Goal: Obtain resource: Obtain resource

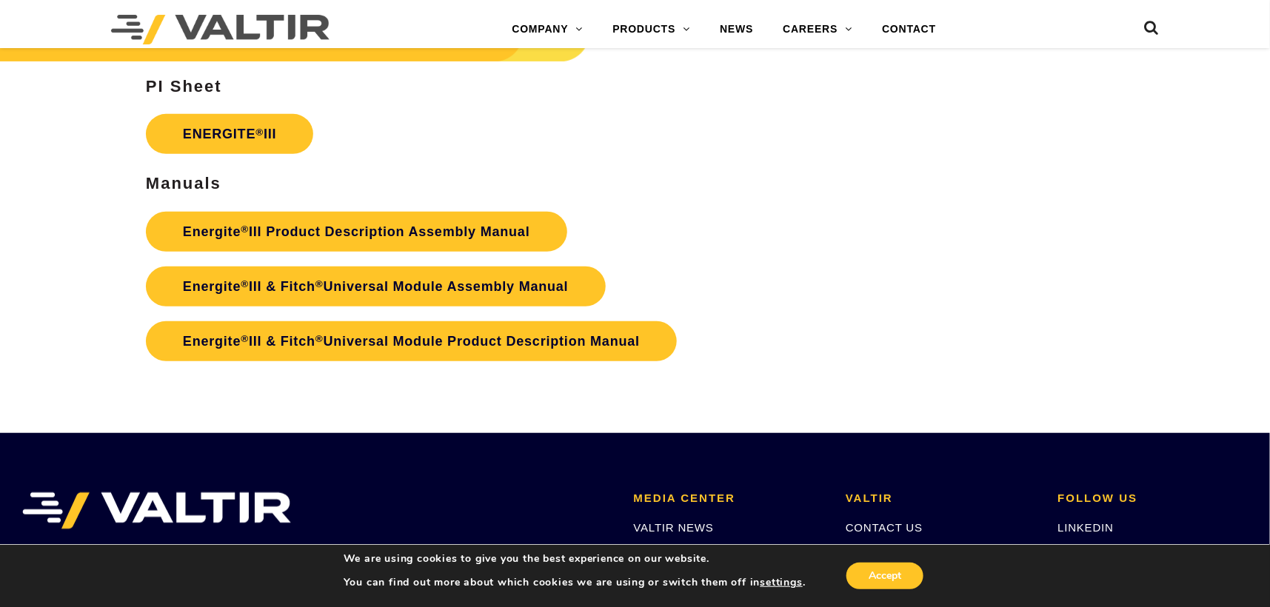
scroll to position [2591, 0]
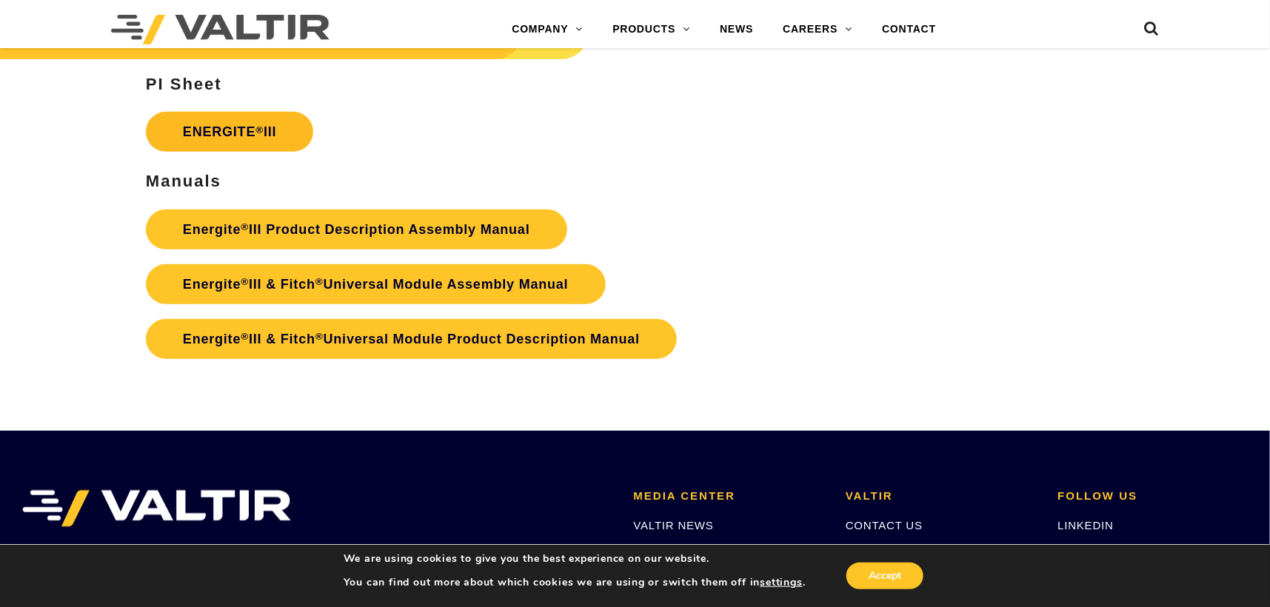
click at [241, 130] on link "ENERGITE ® III" at bounding box center [230, 132] width 168 height 40
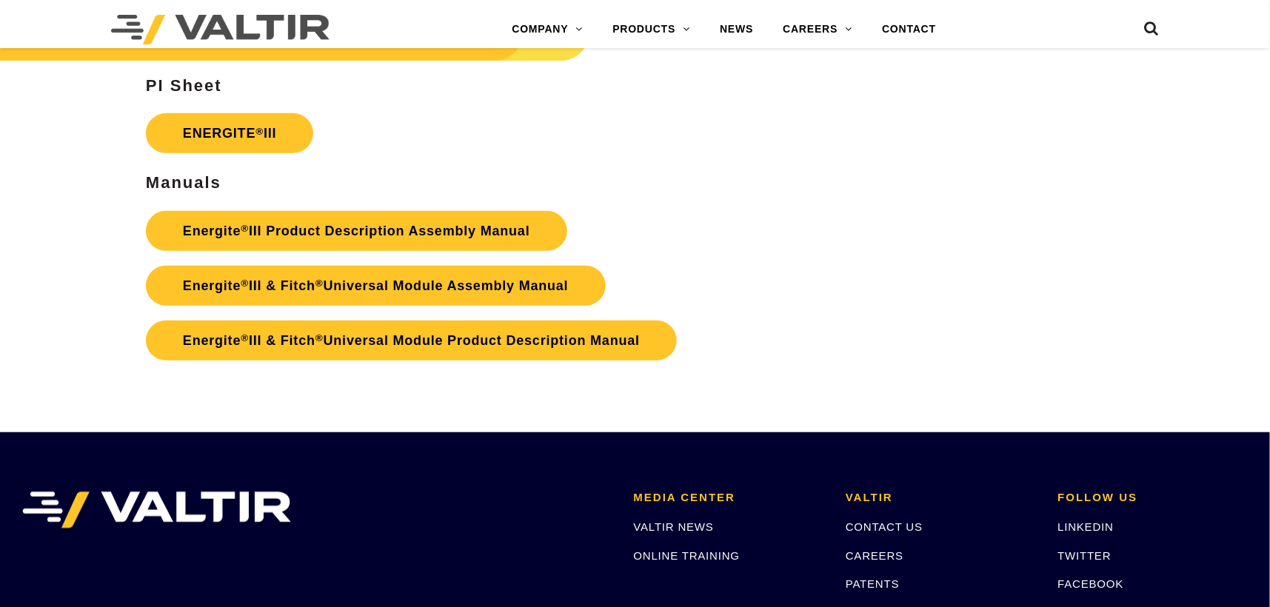
scroll to position [2591, 0]
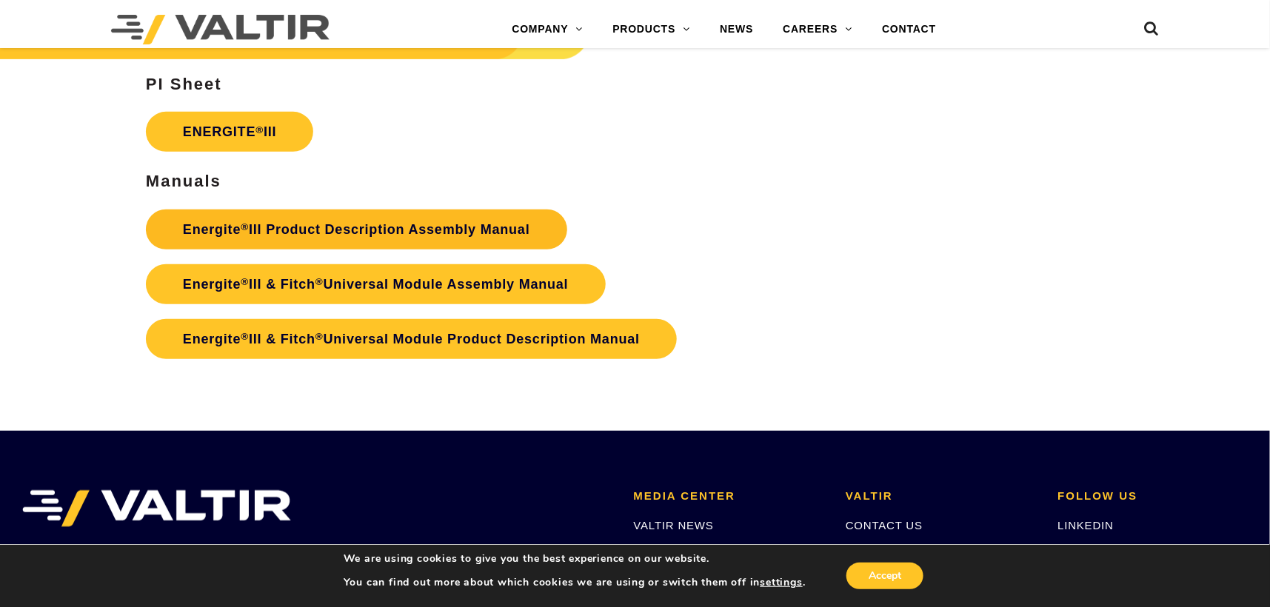
click at [365, 227] on link "Energite ® III Product Description Assembly Manual" at bounding box center [356, 230] width 421 height 40
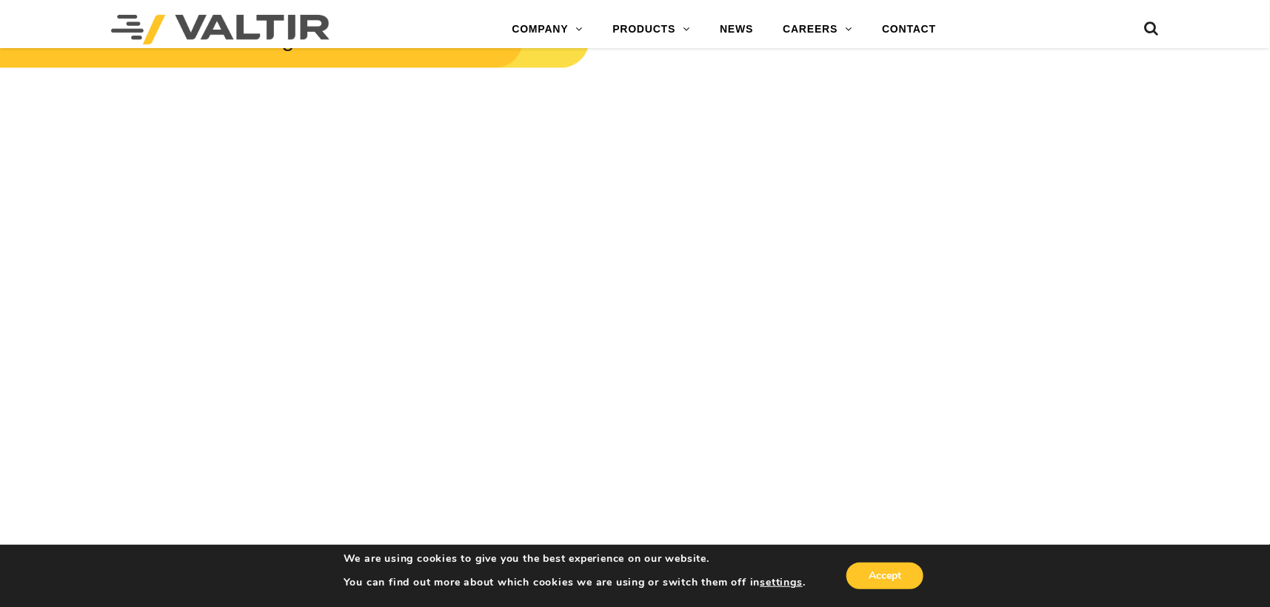
scroll to position [1333, 0]
